Goal: Task Accomplishment & Management: Complete application form

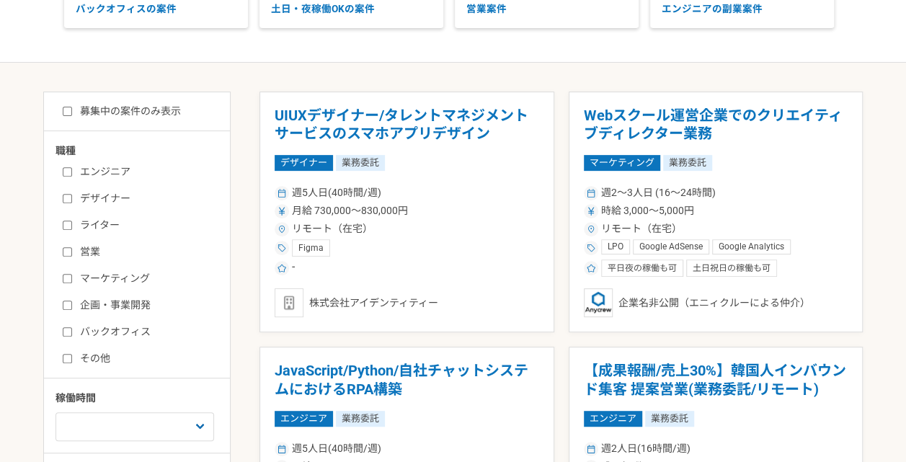
scroll to position [231, 0]
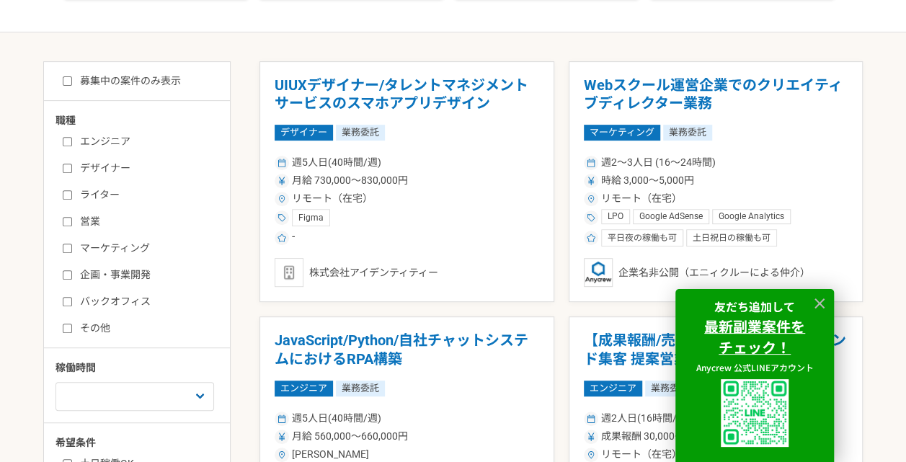
click at [65, 222] on input "営業" at bounding box center [67, 221] width 9 height 9
checkbox input "true"
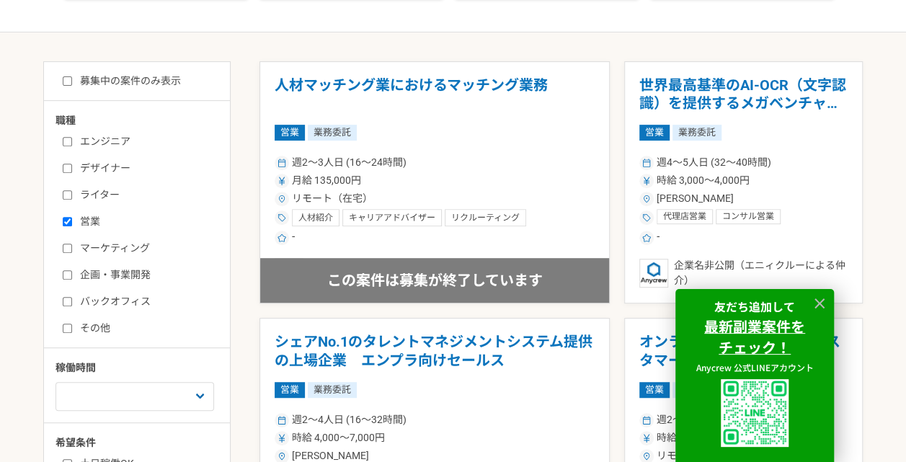
click at [66, 248] on input "マーケティング" at bounding box center [67, 248] width 9 height 9
checkbox input "true"
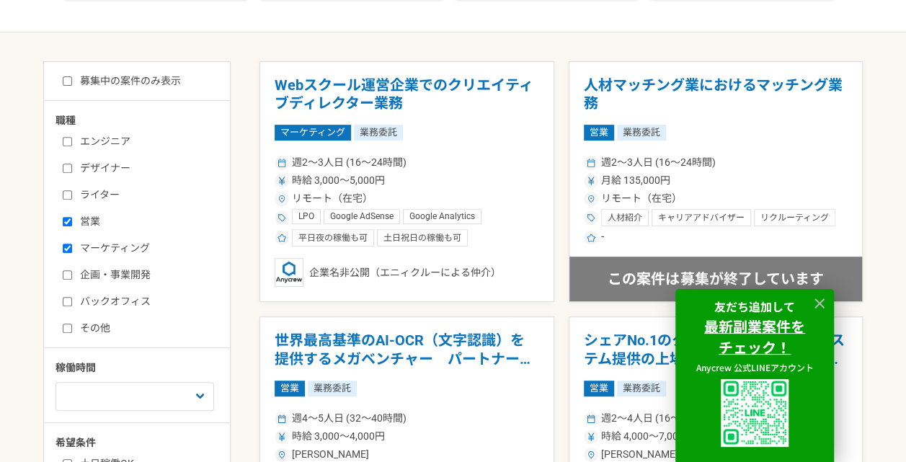
click at [63, 277] on input "企画・事業開発" at bounding box center [67, 274] width 9 height 9
checkbox input "true"
click at [69, 326] on input "その他" at bounding box center [67, 328] width 9 height 9
checkbox input "true"
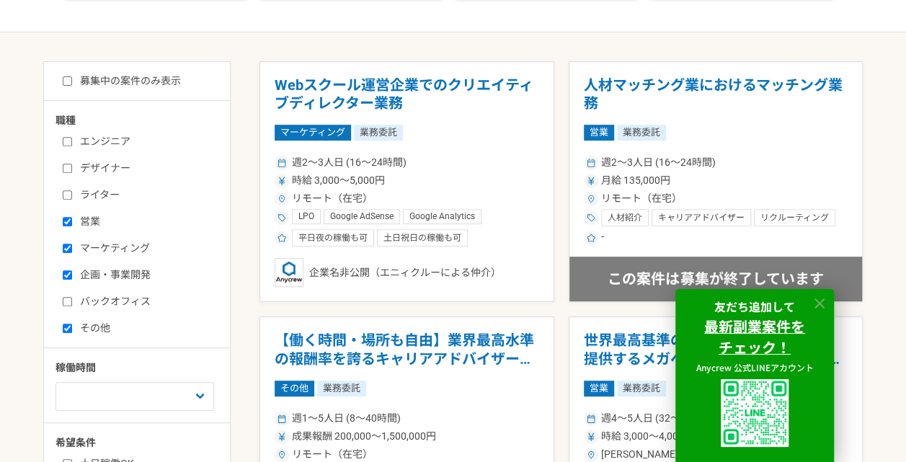
click at [821, 298] on icon at bounding box center [819, 303] width 10 height 10
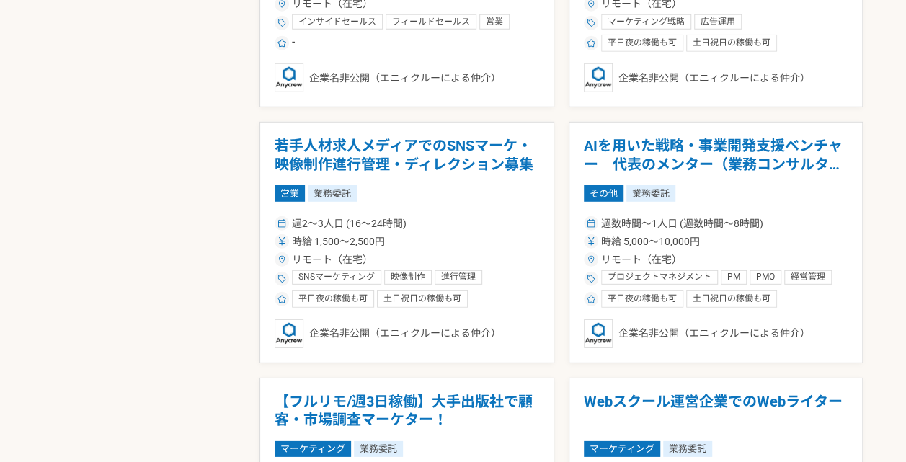
scroll to position [1960, 0]
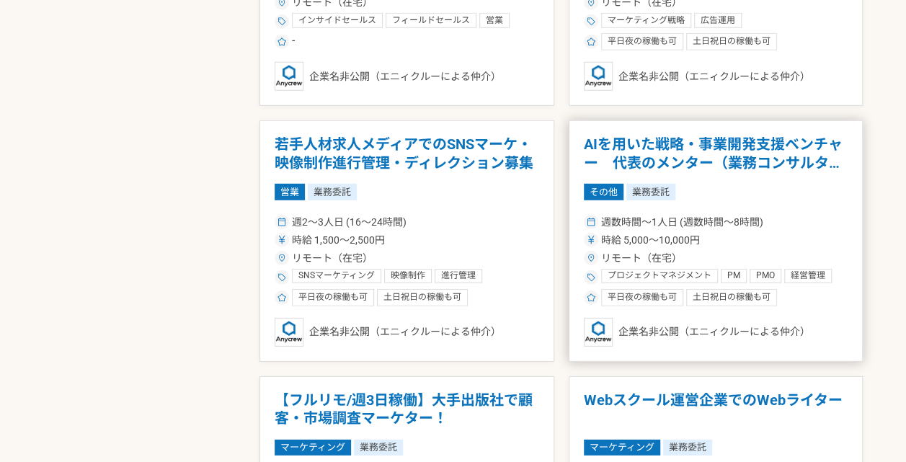
click at [775, 156] on h1 "AIを用いた戦略・事業開発支援ベンチャー　代表のメンター（業務コンサルタント）" at bounding box center [716, 153] width 264 height 37
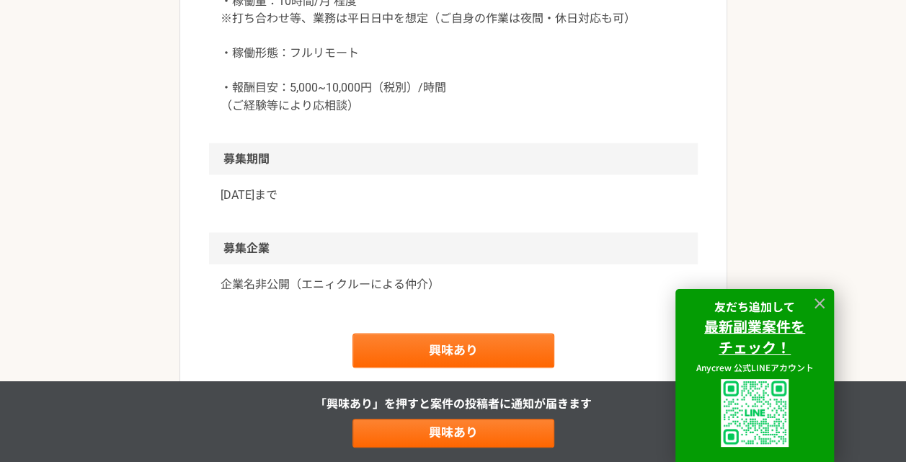
scroll to position [1268, 0]
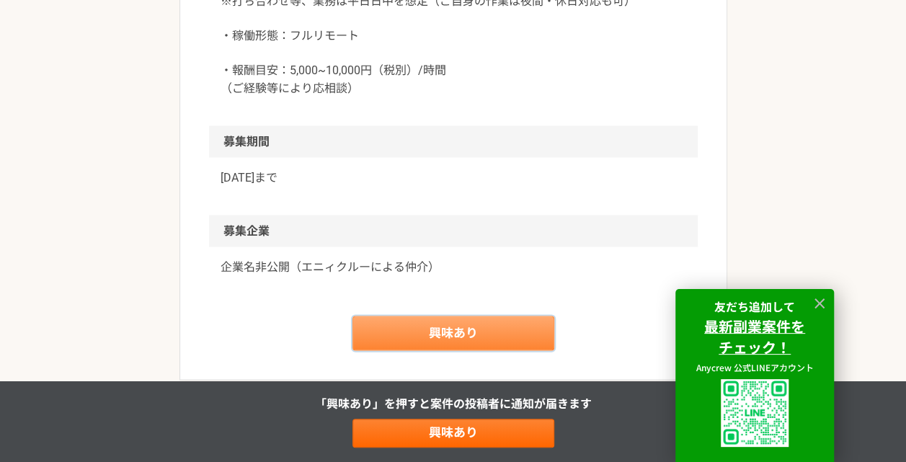
click at [436, 334] on link "興味あり" at bounding box center [453, 333] width 202 height 35
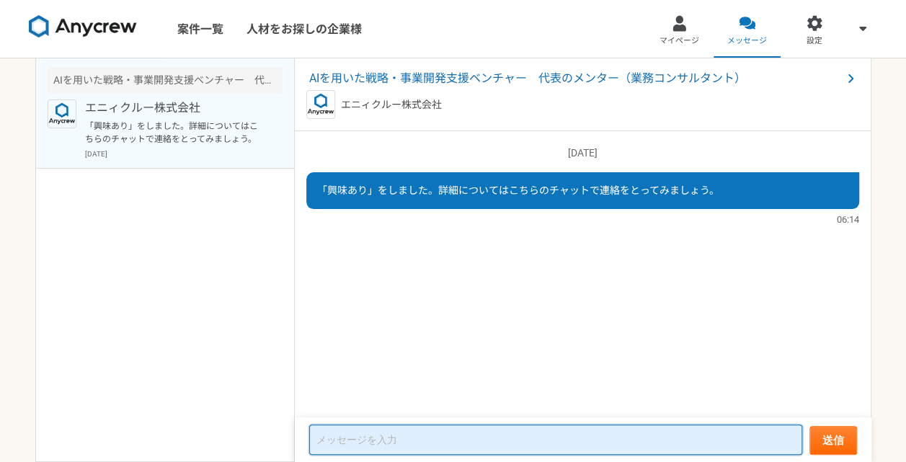
click at [453, 438] on textarea at bounding box center [555, 439] width 493 height 30
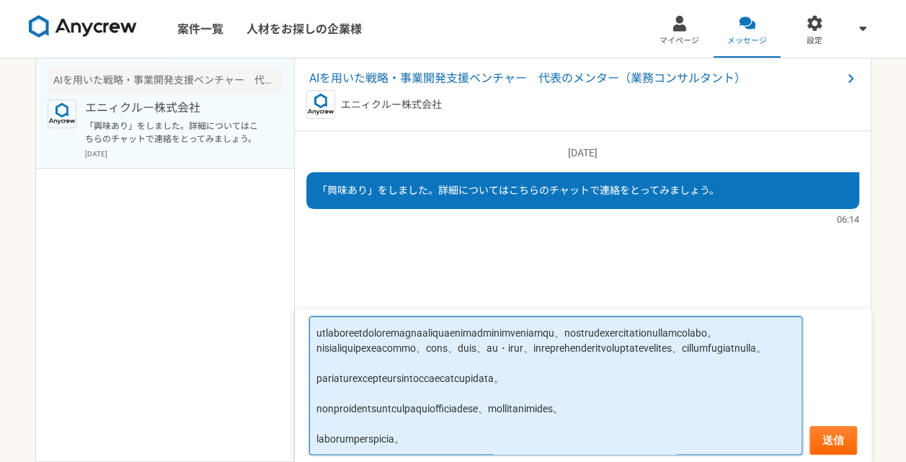
scroll to position [140, 0]
click at [754, 343] on textarea at bounding box center [555, 385] width 493 height 138
type textarea "ご担当者様 立石と申します。 このたびはお世話になっております。 本案件に私の経験がお役に立てるのではないかと思いましてご連絡させていただきました。 詳細はプ…"
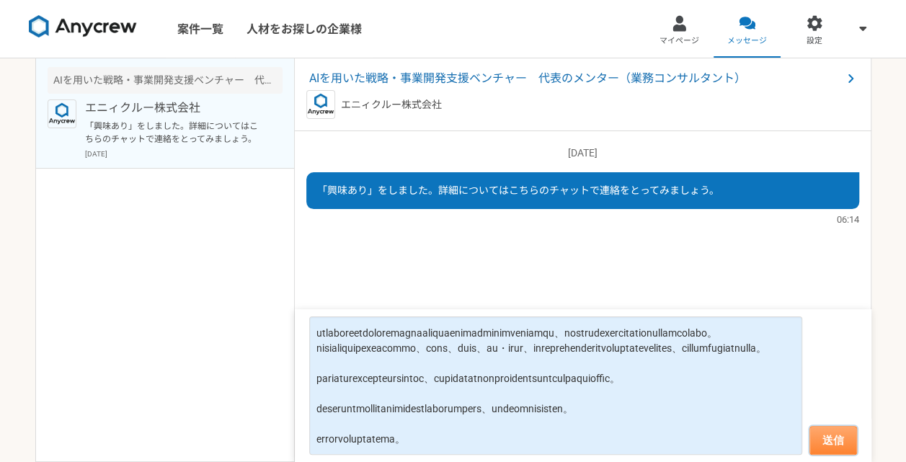
click at [833, 435] on button "送信" at bounding box center [833, 440] width 48 height 29
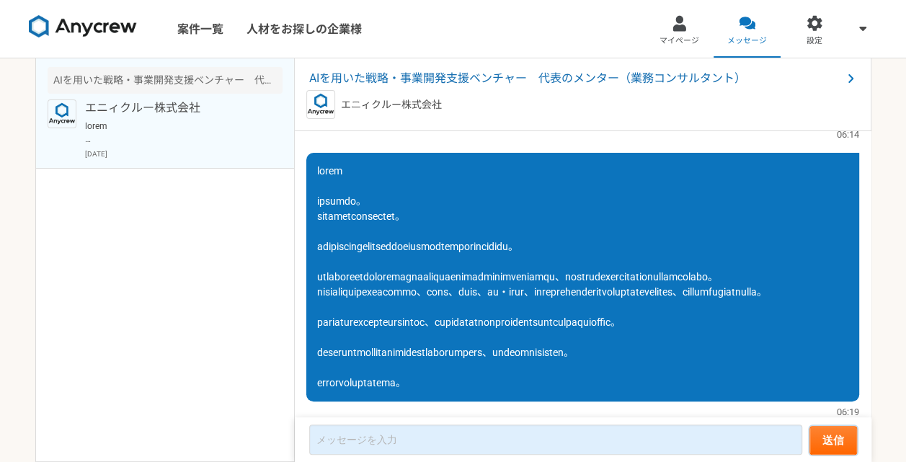
scroll to position [173, 0]
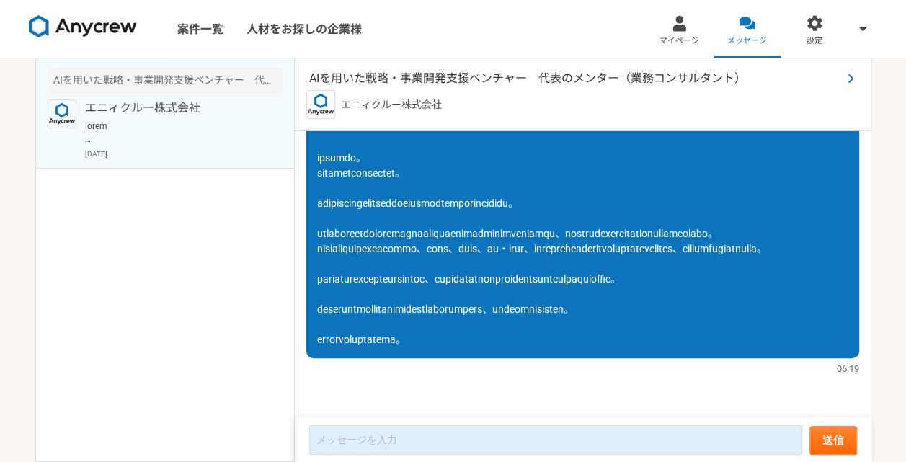
click at [661, 79] on span "AIを用いた戦略・事業開発支援ベンチャー　代表のメンター（業務コンサルタント）" at bounding box center [575, 78] width 532 height 17
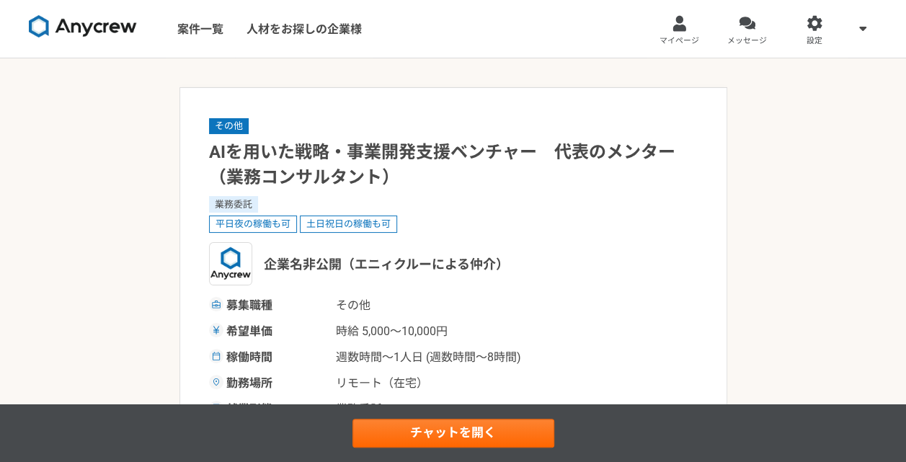
click at [739, 32] on link "メッセージ" at bounding box center [747, 29] width 68 height 58
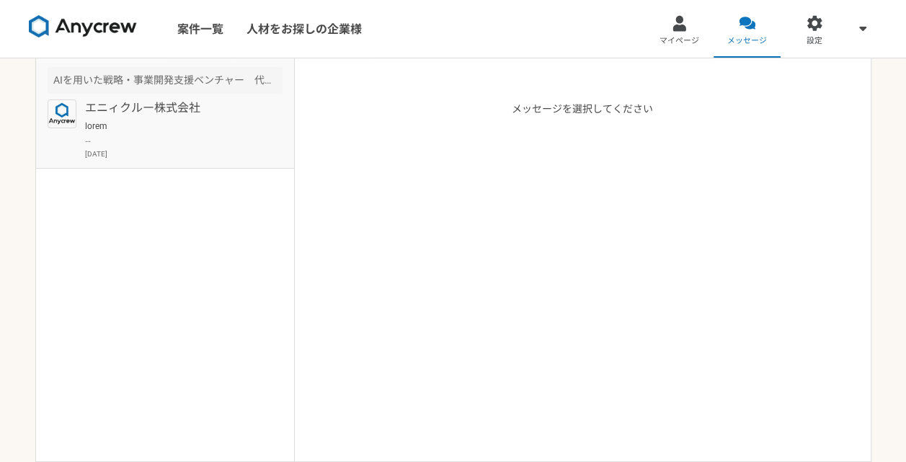
click at [169, 120] on p at bounding box center [174, 133] width 178 height 26
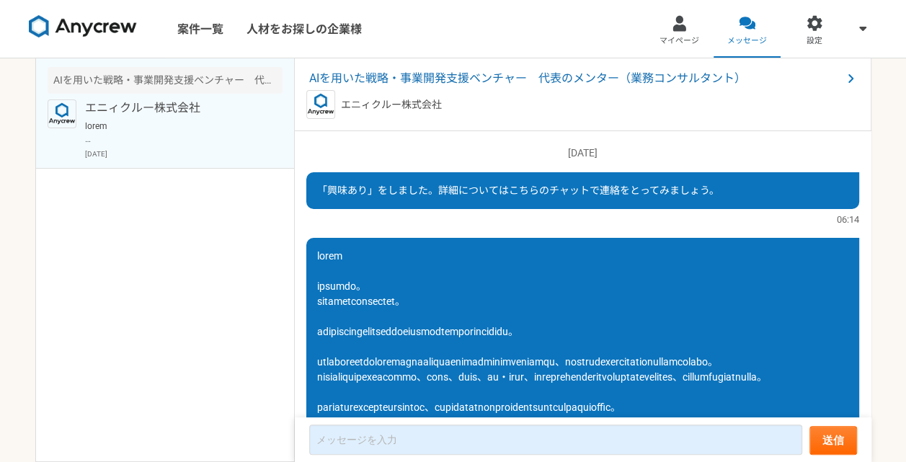
scroll to position [173, 0]
